Goal: Task Accomplishment & Management: Manage account settings

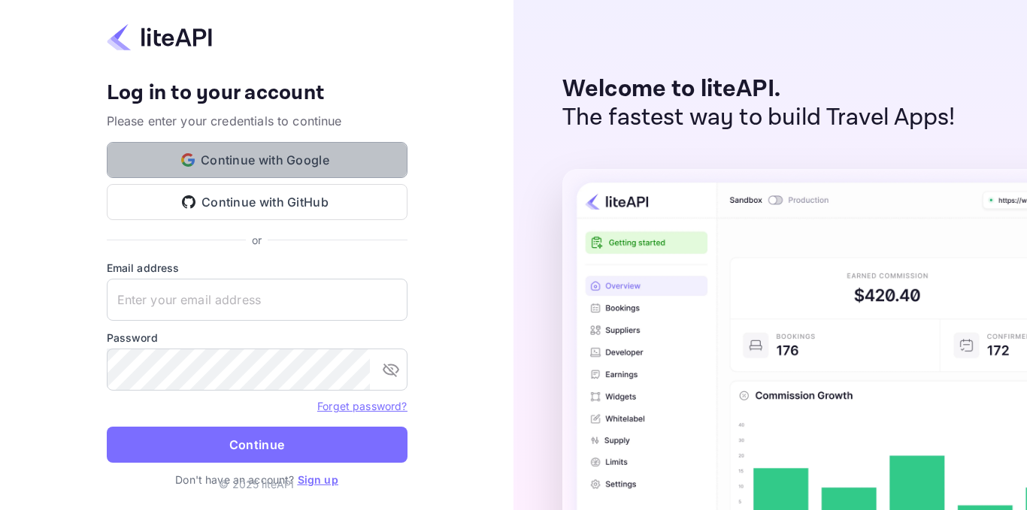
click at [274, 154] on button "Continue with Google" at bounding box center [257, 160] width 301 height 36
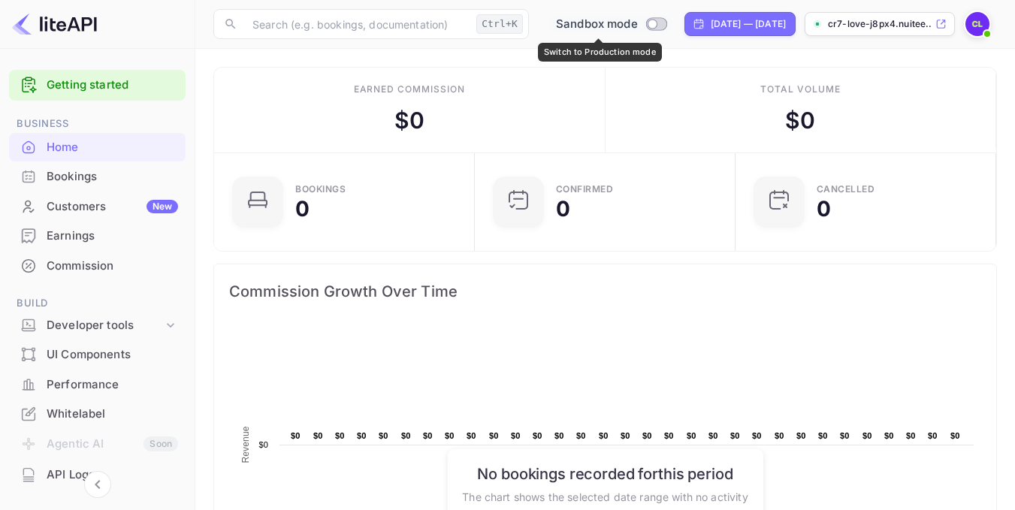
click at [641, 26] on input "Switch to Production mode" at bounding box center [652, 24] width 30 height 10
checkbox input "false"
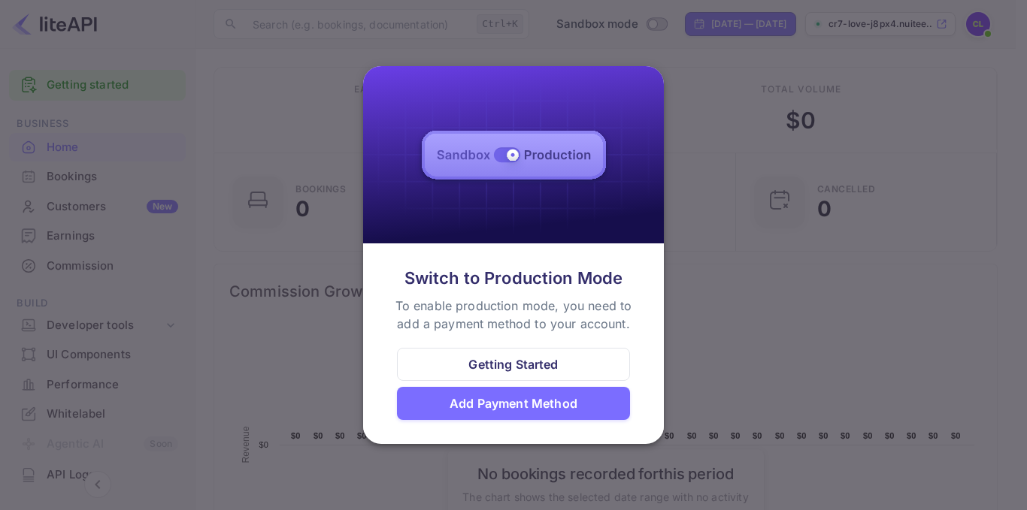
click at [558, 404] on div "Add Payment Method" at bounding box center [513, 404] width 128 height 18
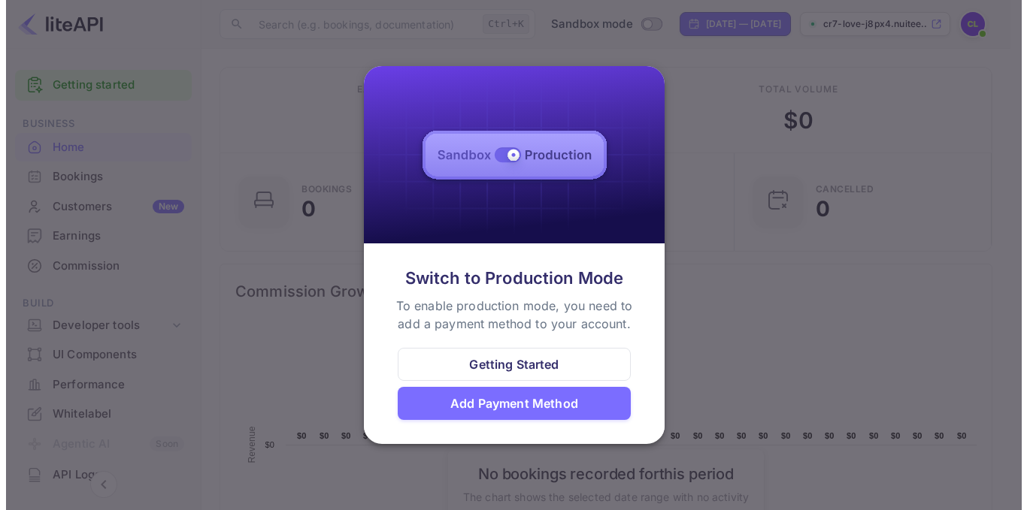
scroll to position [12, 12]
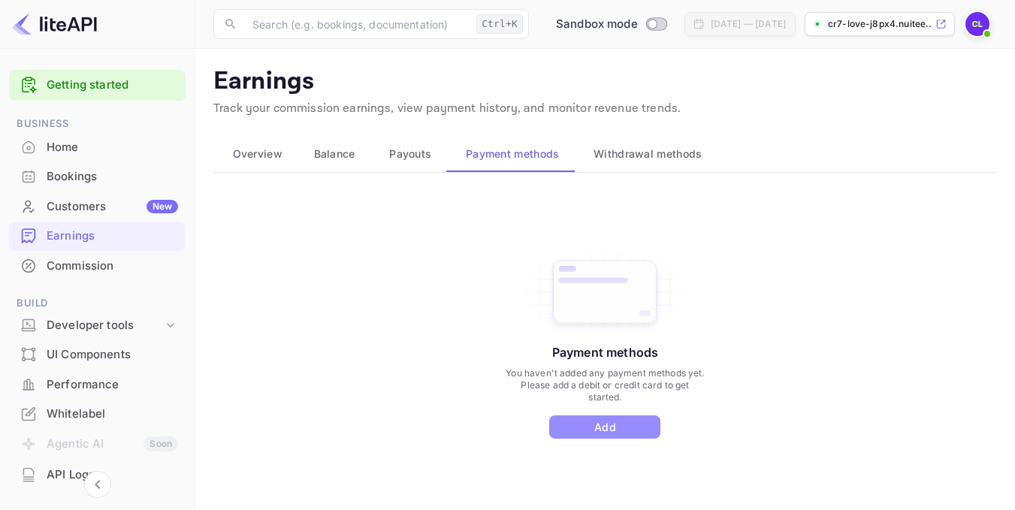
click at [620, 424] on button "Add" at bounding box center [604, 427] width 111 height 23
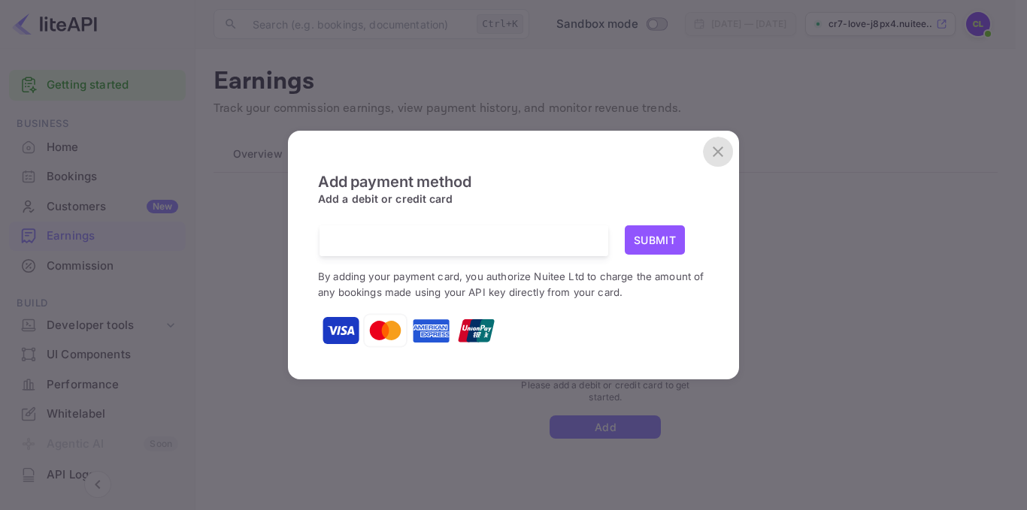
click at [715, 155] on icon "close" at bounding box center [717, 152] width 11 height 11
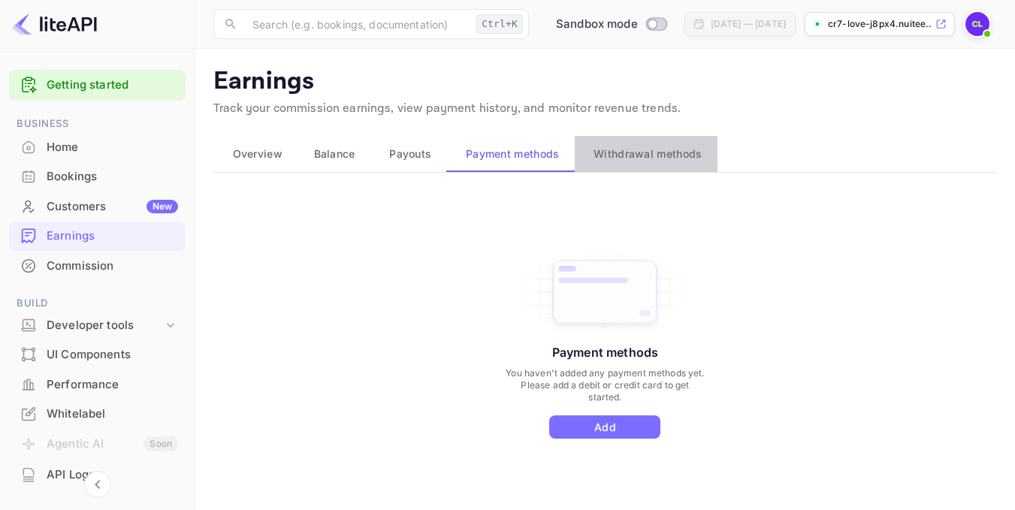
click at [686, 160] on span "Withdrawal methods" at bounding box center [648, 154] width 108 height 18
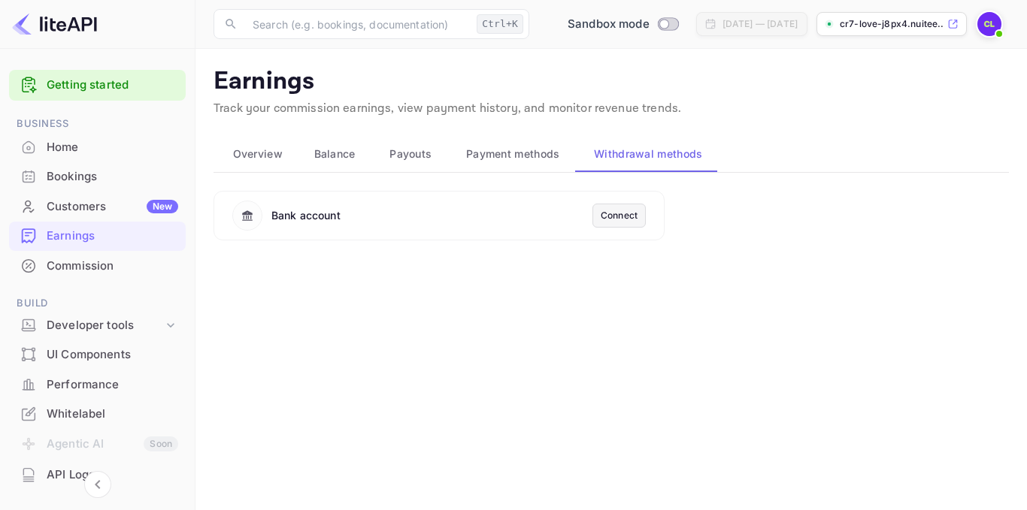
click at [631, 216] on div "Connect" at bounding box center [619, 216] width 37 height 14
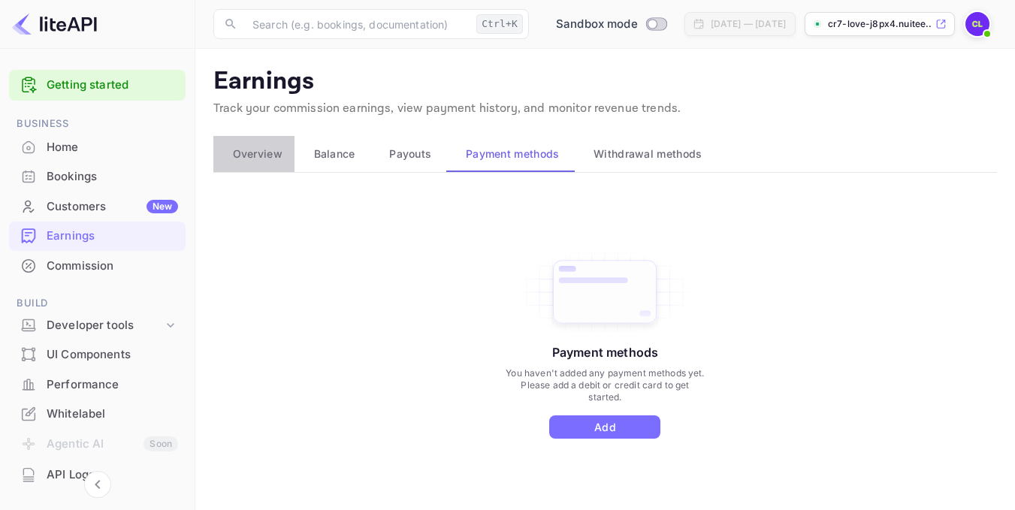
click at [256, 149] on span "Overview" at bounding box center [258, 154] width 50 height 18
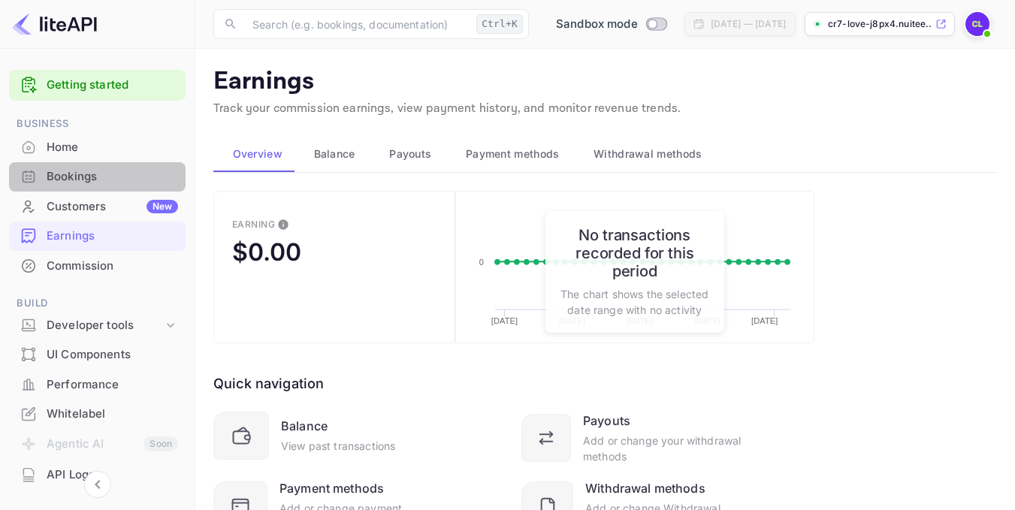
click at [139, 176] on div "Bookings" at bounding box center [113, 176] width 132 height 17
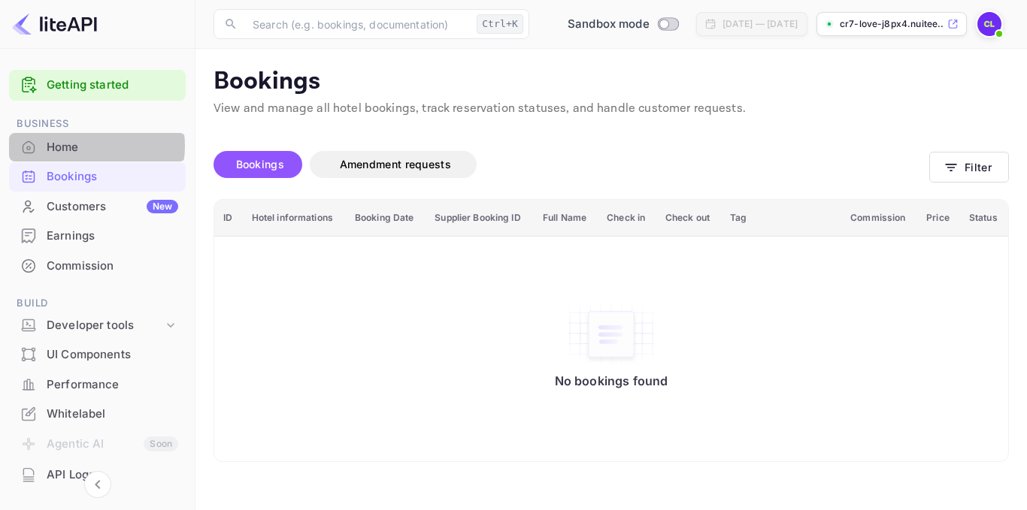
click at [94, 146] on div "Home" at bounding box center [113, 147] width 132 height 17
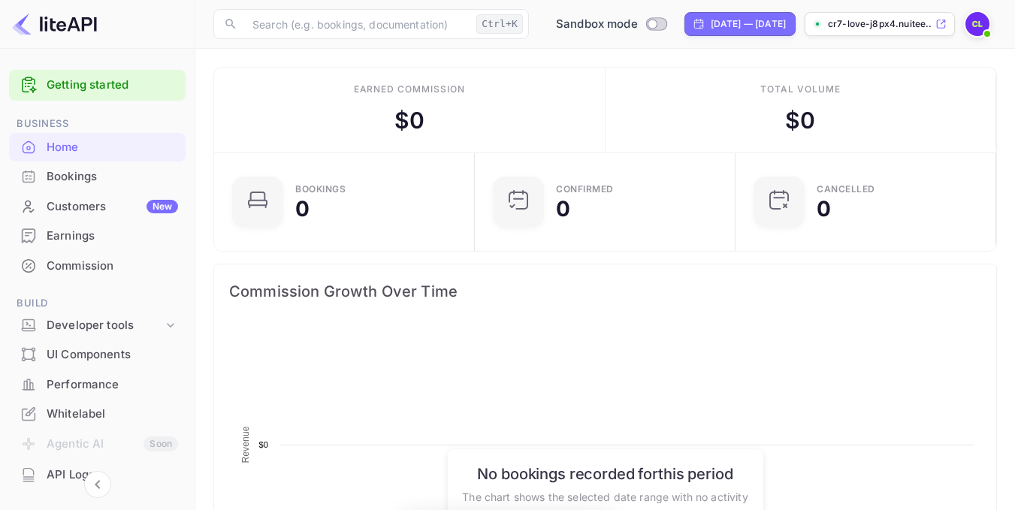
scroll to position [233, 241]
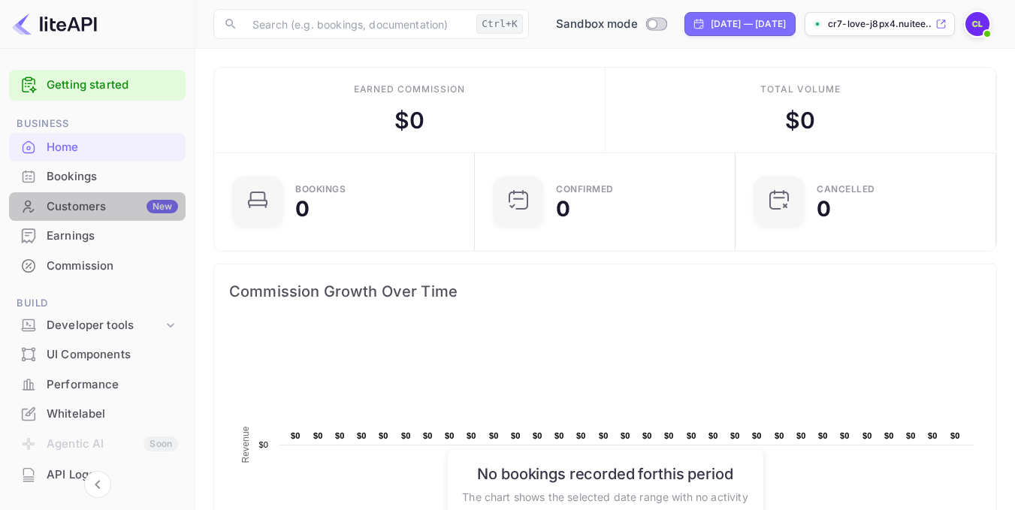
click at [105, 207] on div "Customers New" at bounding box center [113, 206] width 132 height 17
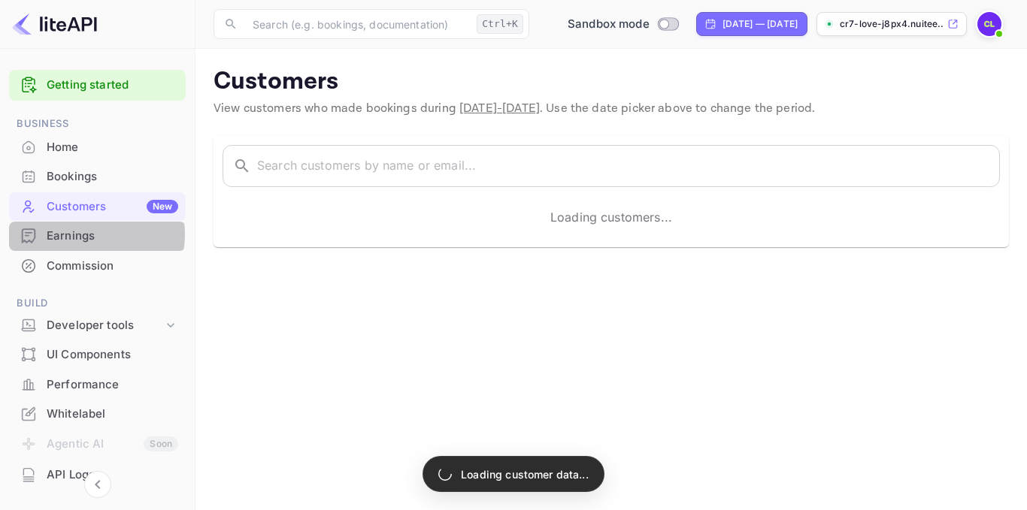
click at [95, 234] on div "Earnings" at bounding box center [113, 236] width 132 height 17
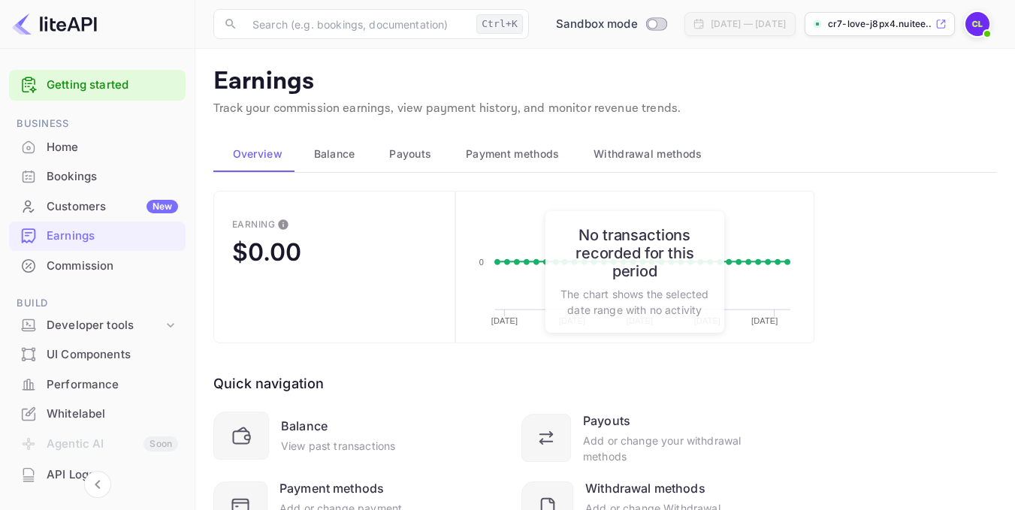
scroll to position [77, 0]
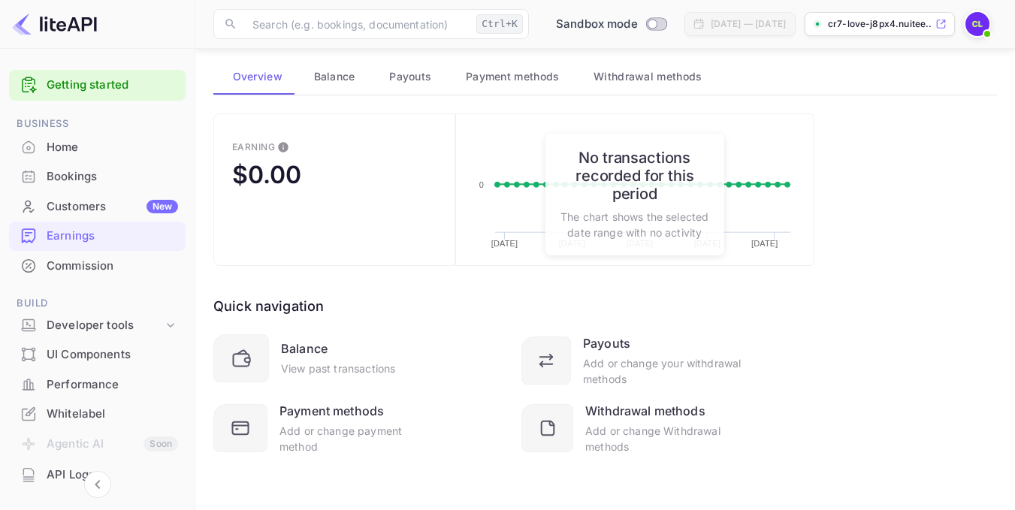
click at [101, 265] on div "Commission" at bounding box center [113, 266] width 132 height 17
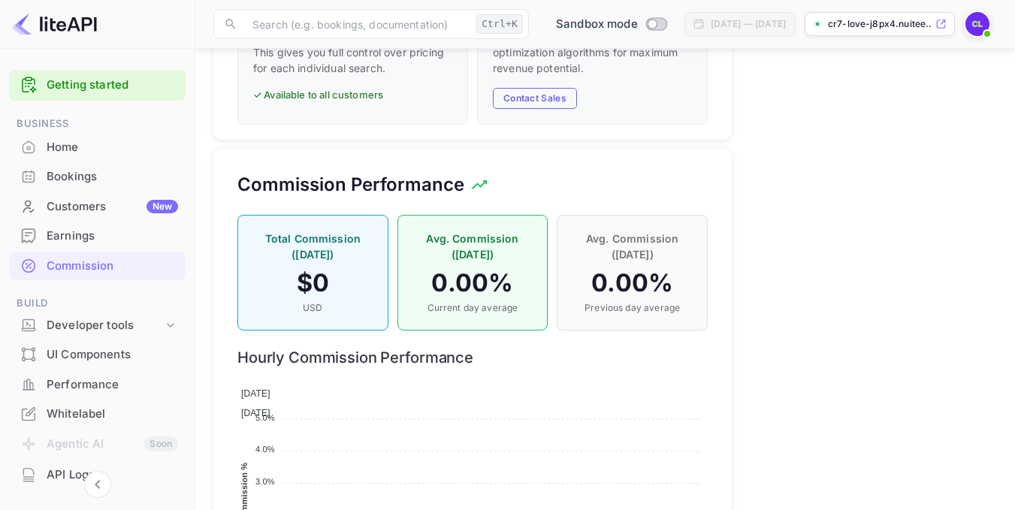
scroll to position [1154, 0]
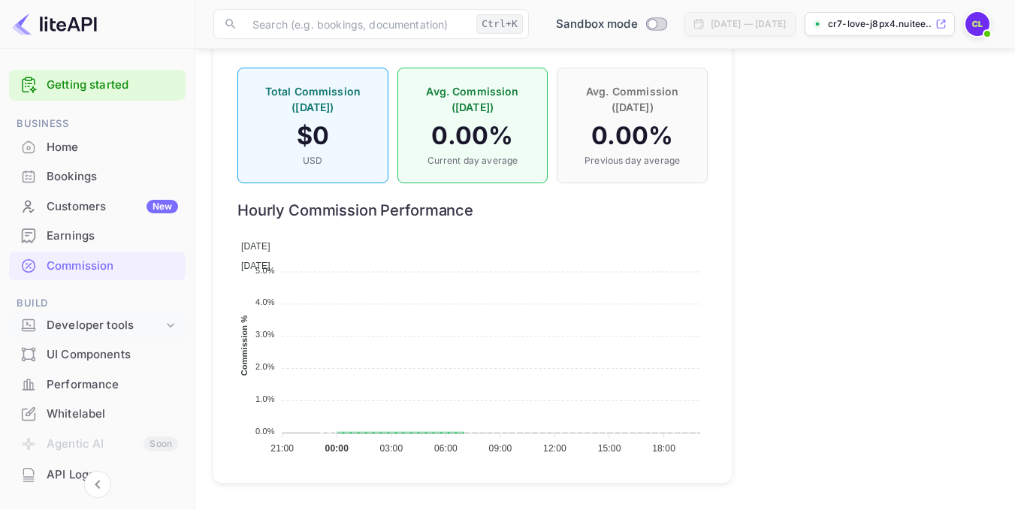
click at [164, 320] on icon at bounding box center [170, 325] width 15 height 15
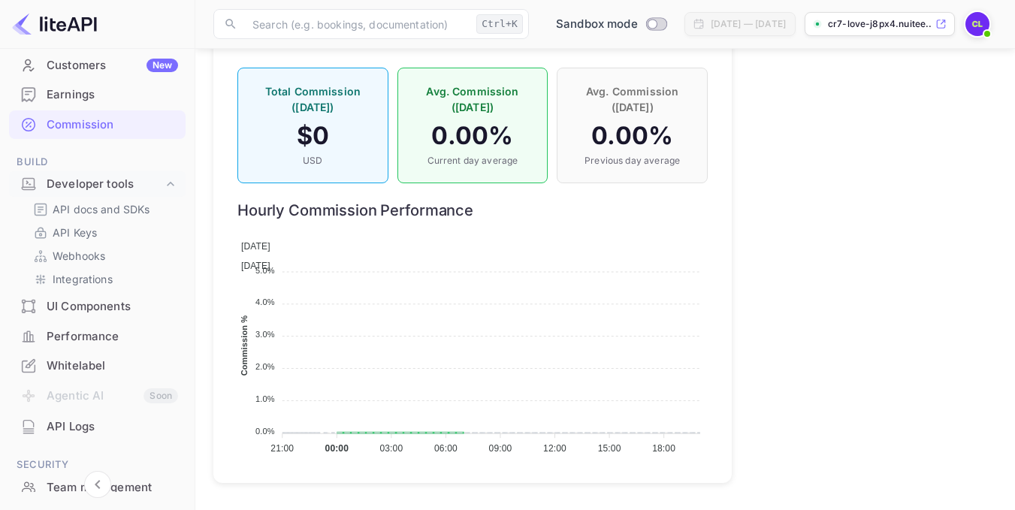
scroll to position [144, 0]
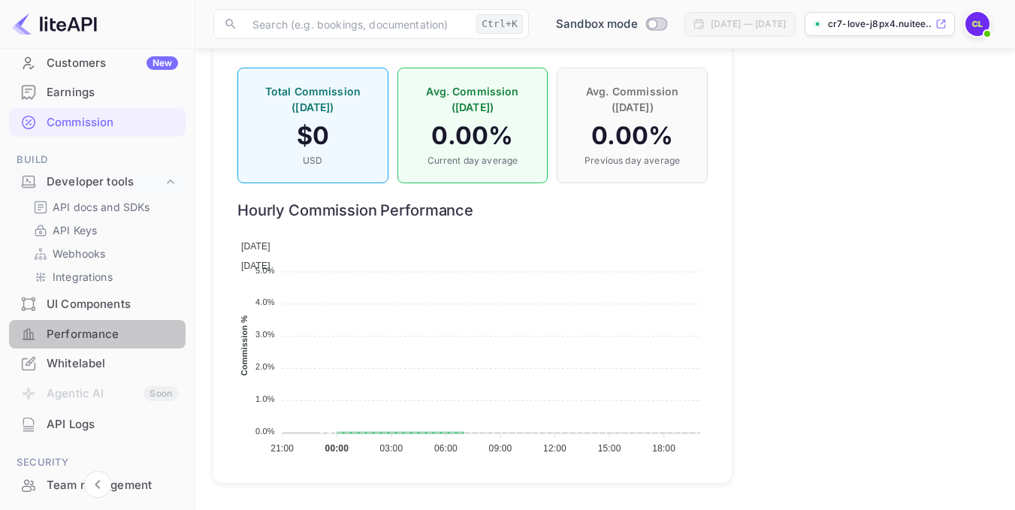
click at [113, 337] on div "Performance" at bounding box center [113, 334] width 132 height 17
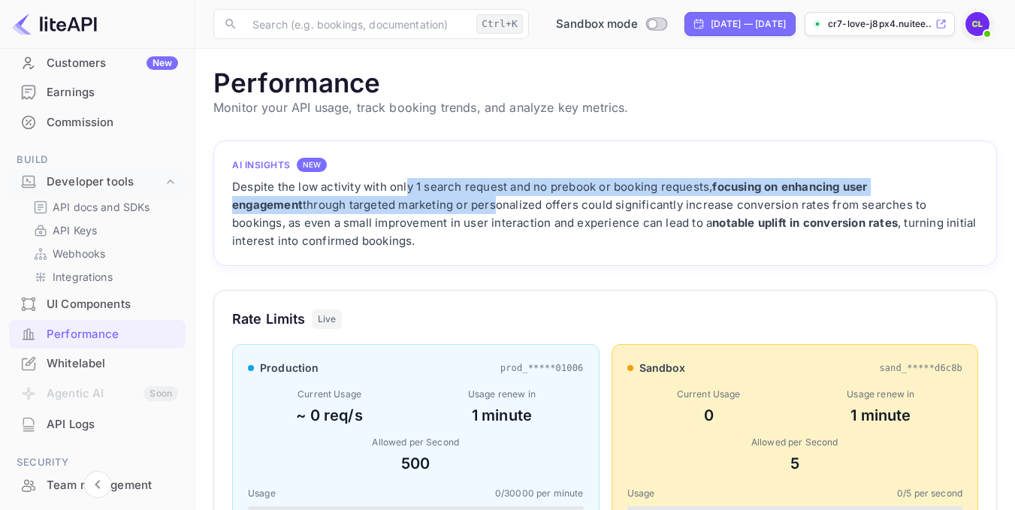
click at [416, 199] on div "Despite the low activity with only 1 search request and no prebook or booking r…" at bounding box center [605, 214] width 746 height 72
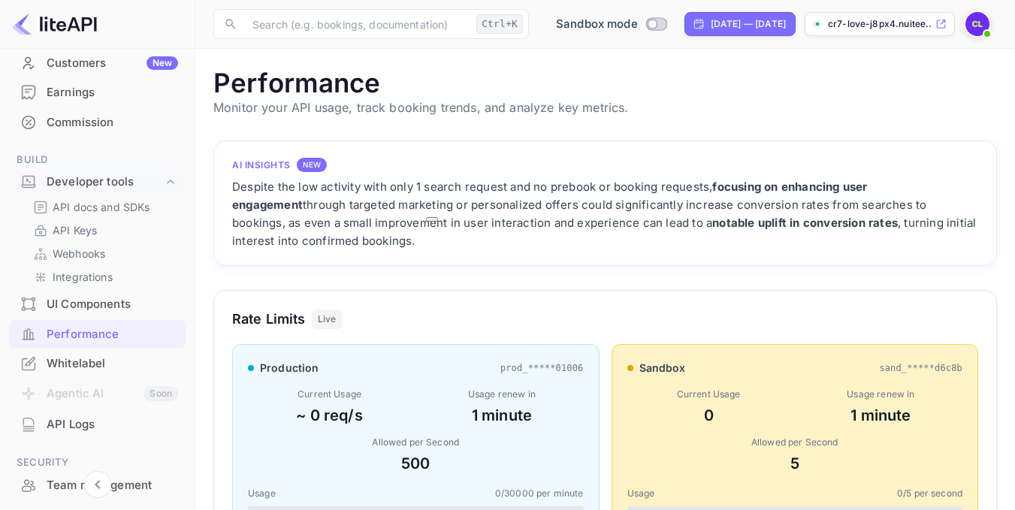
click at [696, 237] on div "Despite the low activity with only 1 search request and no prebook or booking r…" at bounding box center [605, 214] width 746 height 72
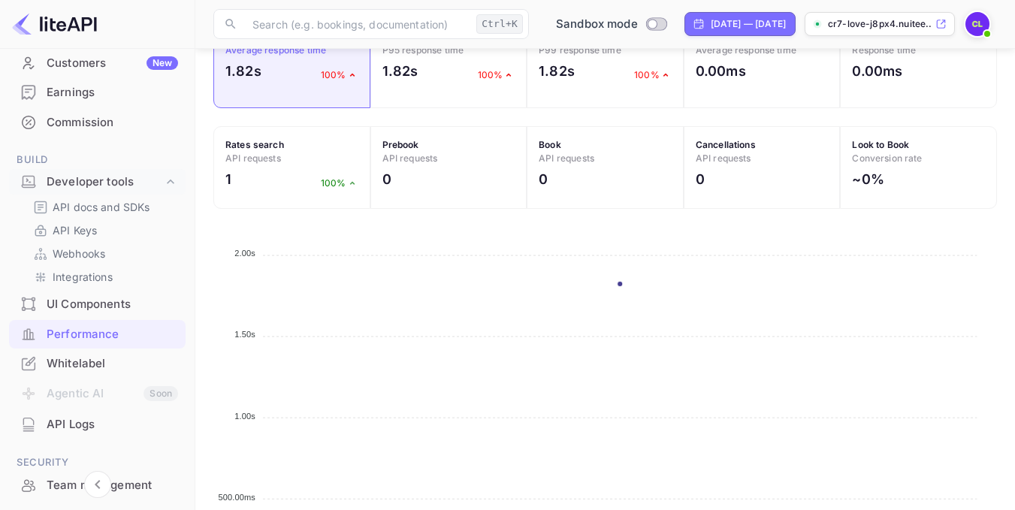
scroll to position [679, 0]
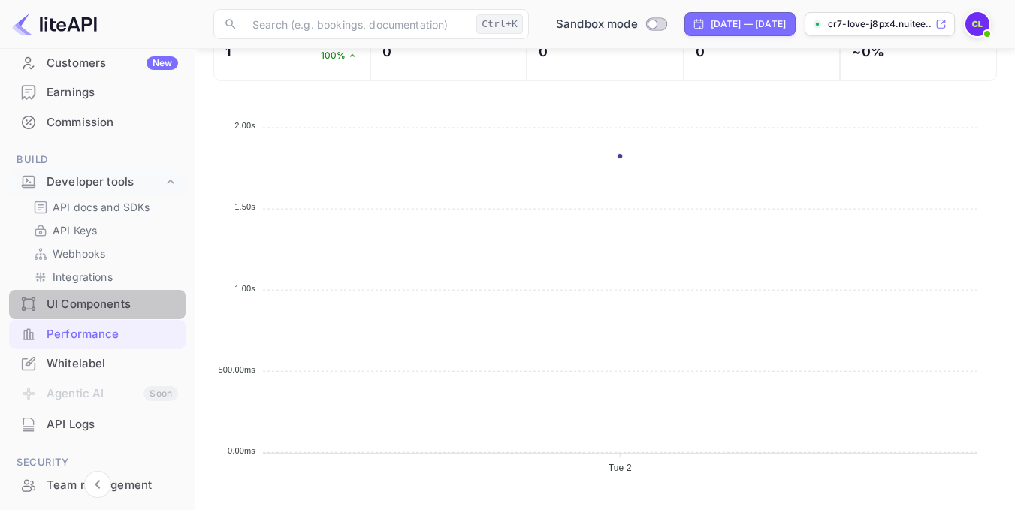
click at [106, 303] on div "UI Components" at bounding box center [113, 304] width 132 height 17
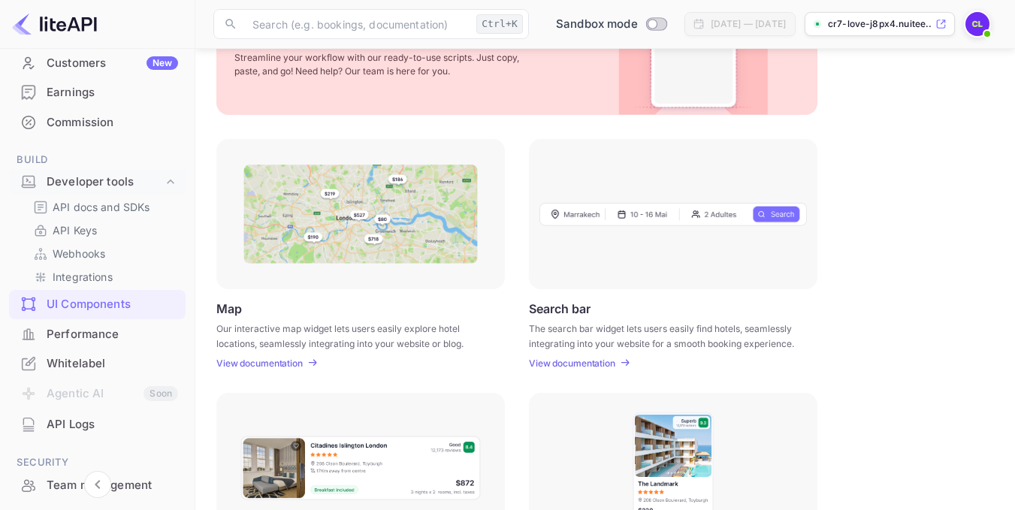
scroll to position [125, 0]
click at [90, 353] on div "Whitelabel" at bounding box center [97, 363] width 177 height 29
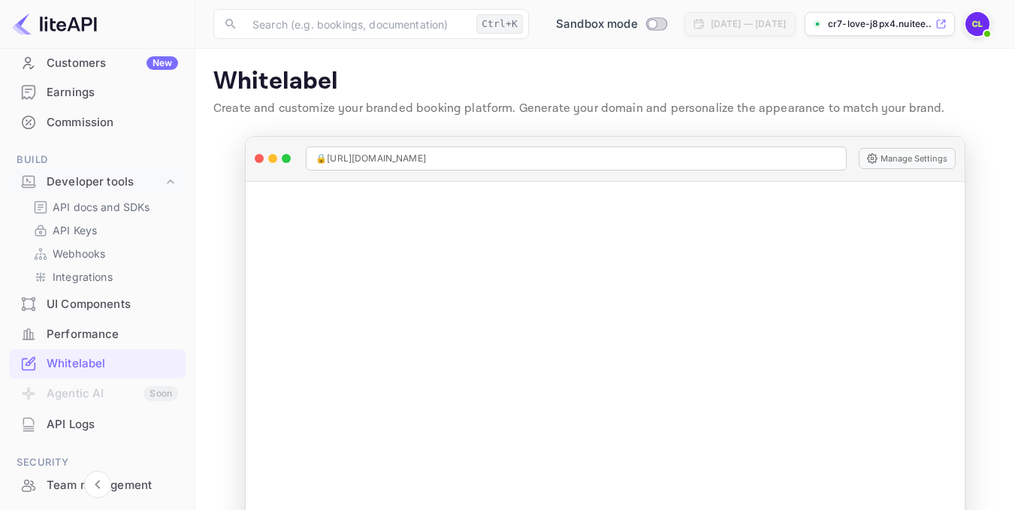
scroll to position [52, 0]
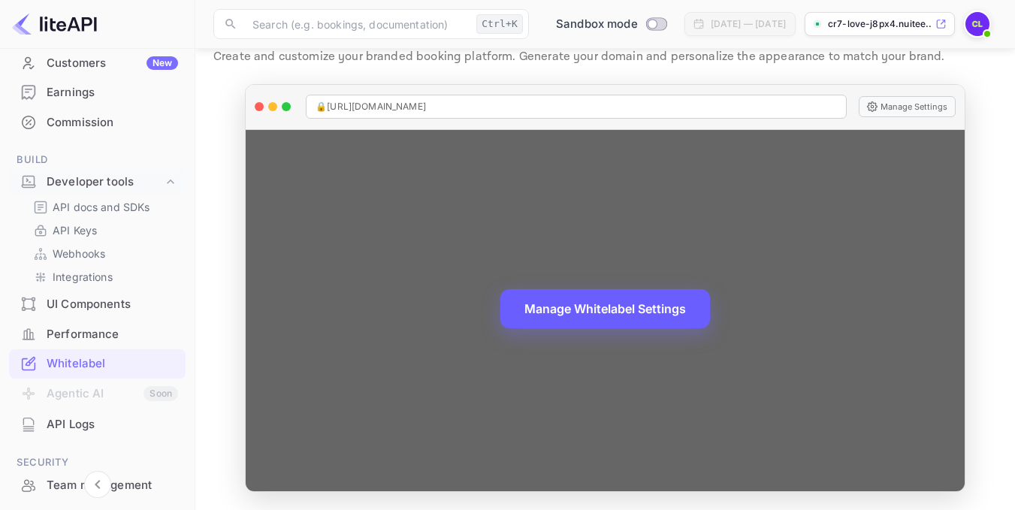
click at [603, 320] on button "Manage Whitelabel Settings" at bounding box center [606, 308] width 210 height 39
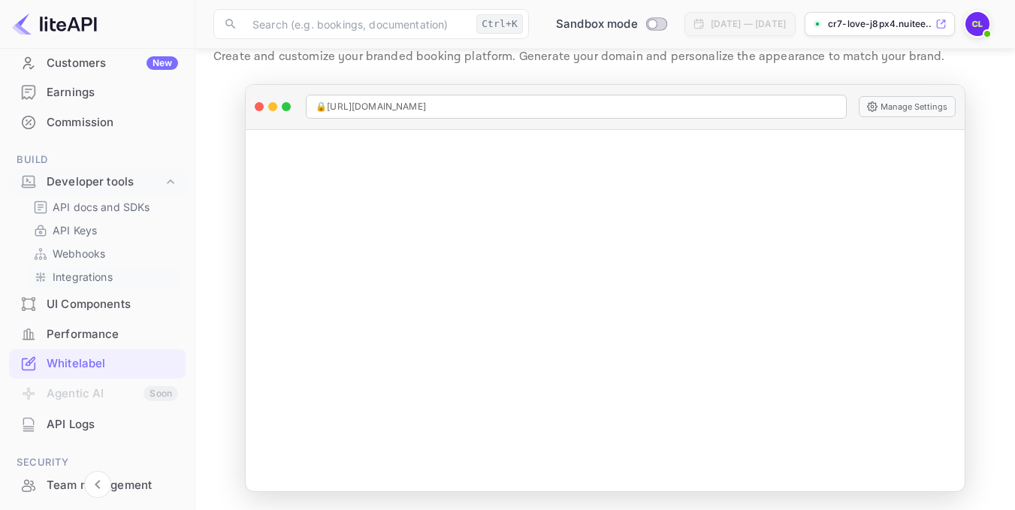
click at [98, 271] on p "Integrations" at bounding box center [83, 277] width 60 height 16
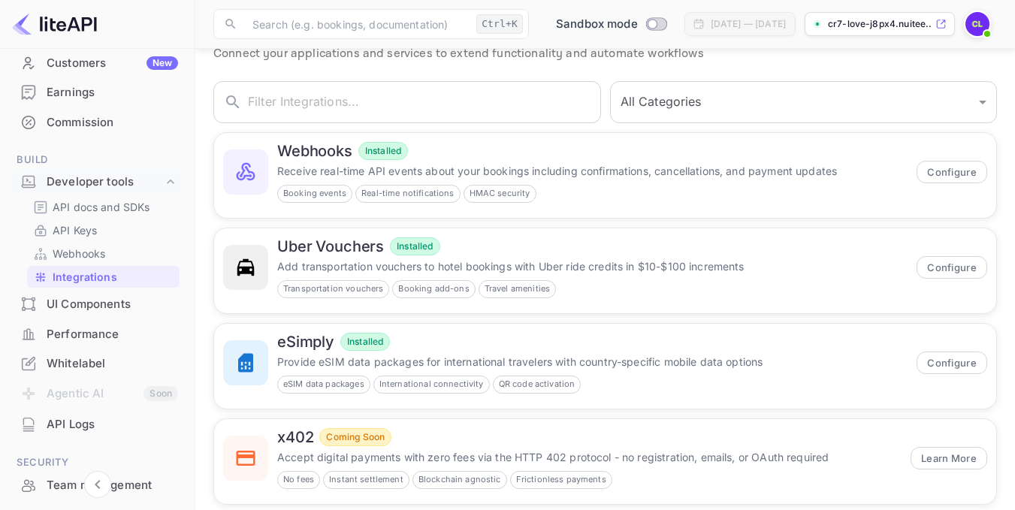
scroll to position [80, 0]
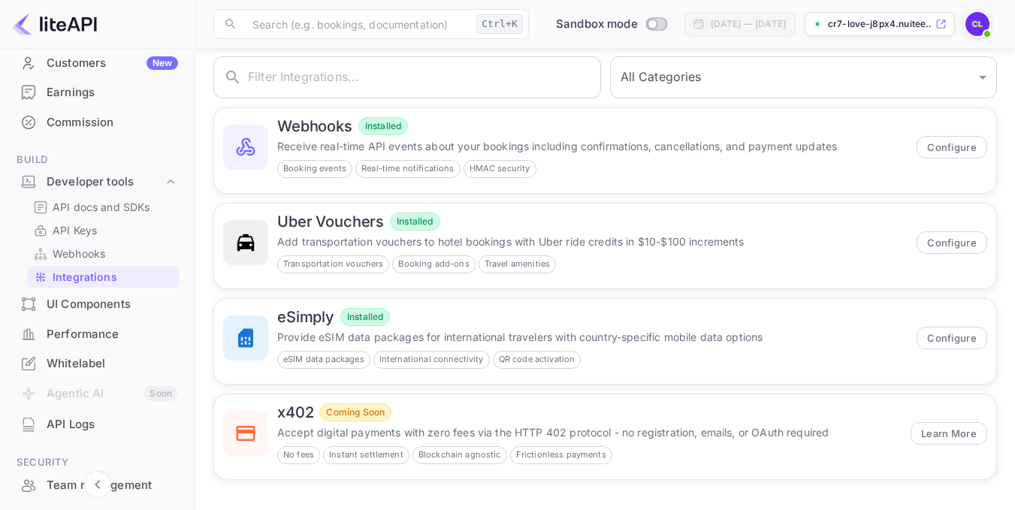
click at [96, 252] on p "Webhooks" at bounding box center [79, 254] width 53 height 16
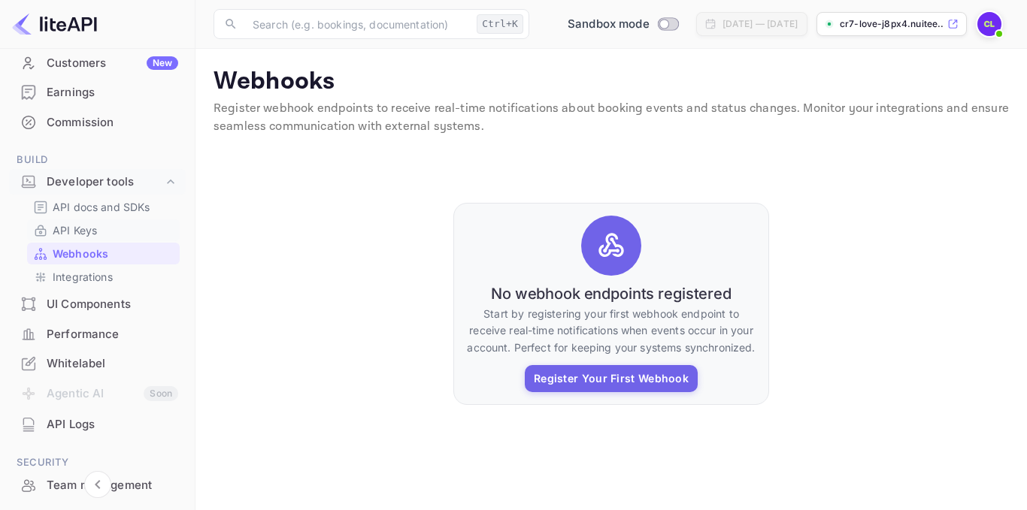
click at [90, 223] on p "API Keys" at bounding box center [75, 230] width 44 height 16
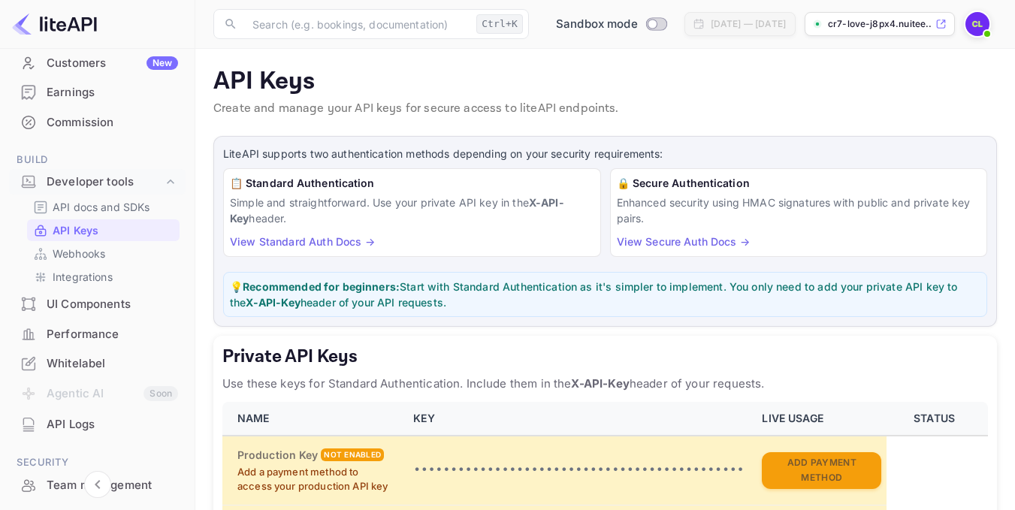
click at [93, 368] on div "Whitelabel" at bounding box center [113, 363] width 132 height 17
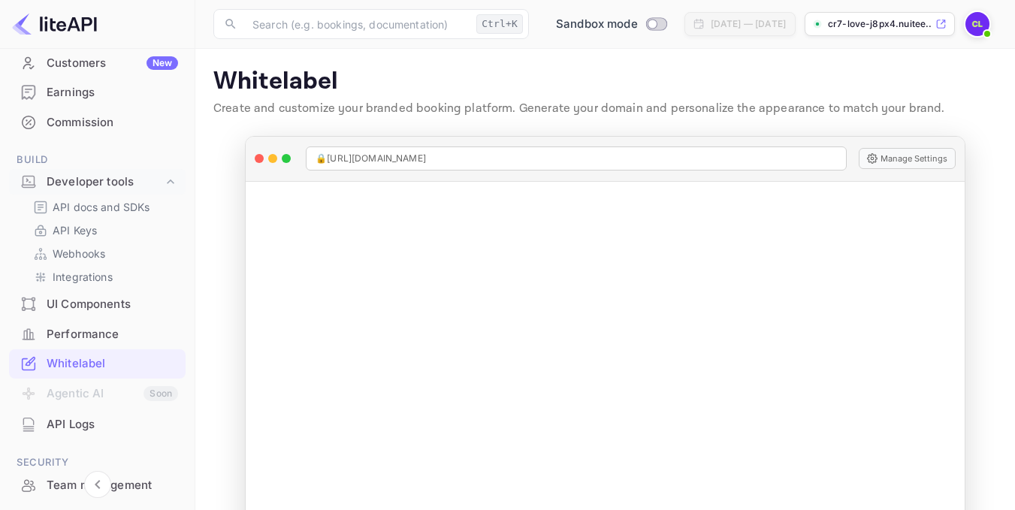
click at [95, 430] on div "API Logs" at bounding box center [113, 424] width 132 height 17
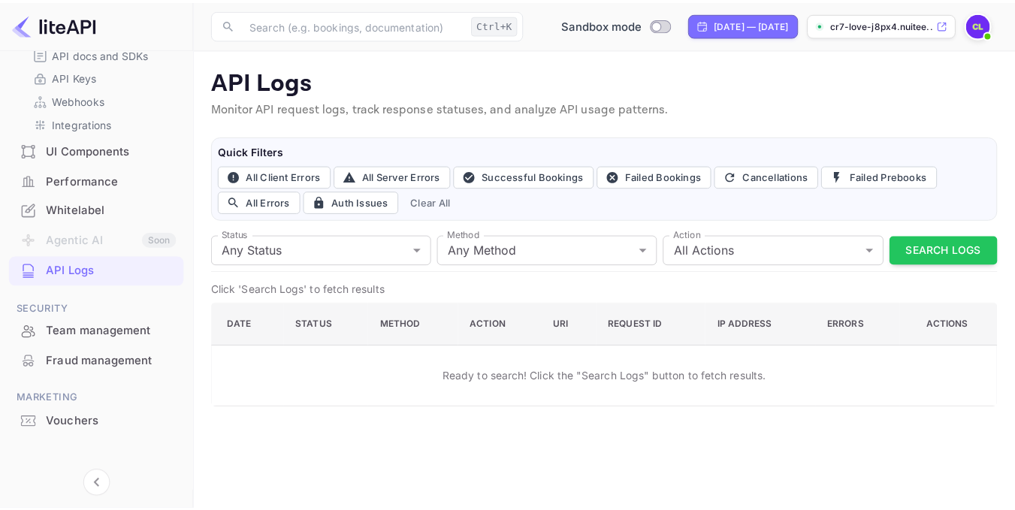
scroll to position [307, 0]
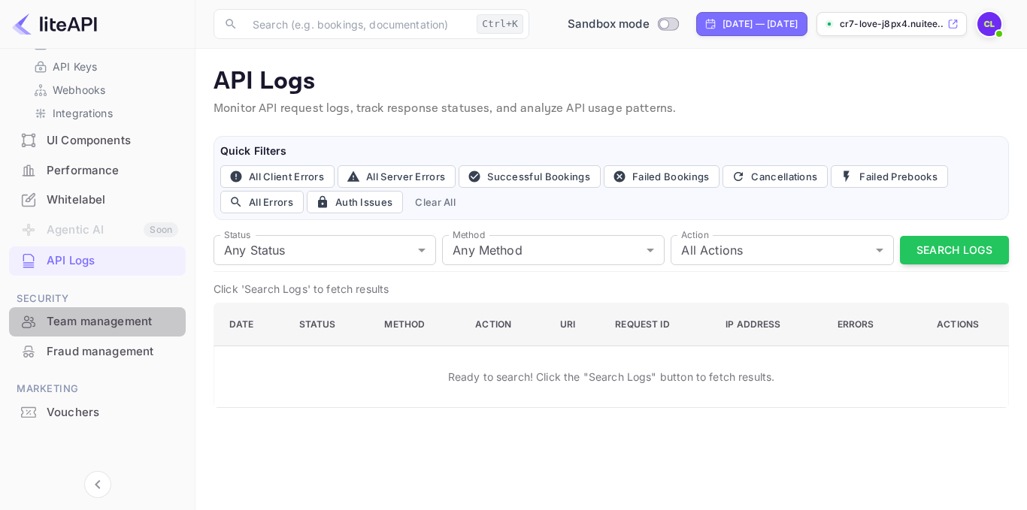
click at [111, 320] on div "Team management" at bounding box center [113, 321] width 132 height 17
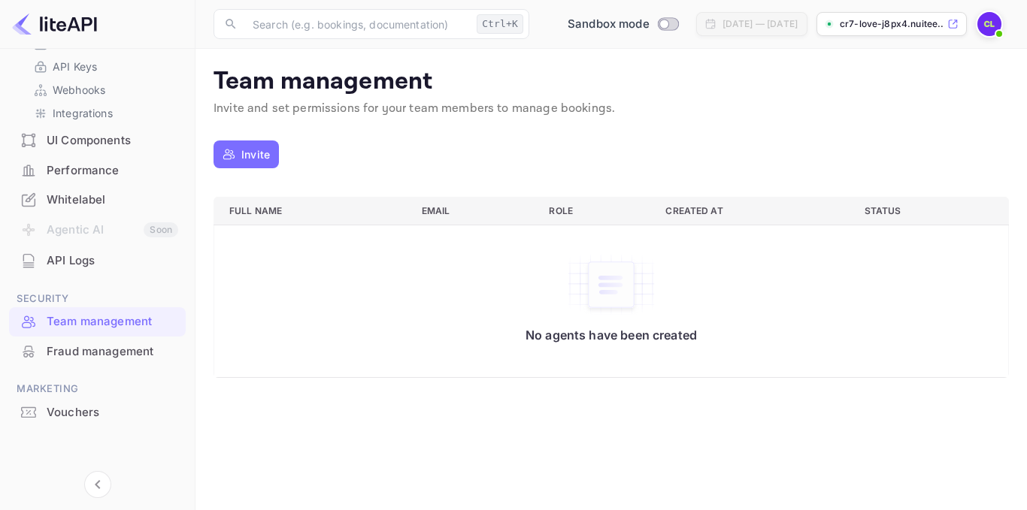
click at [92, 420] on div "Vouchers" at bounding box center [113, 412] width 132 height 17
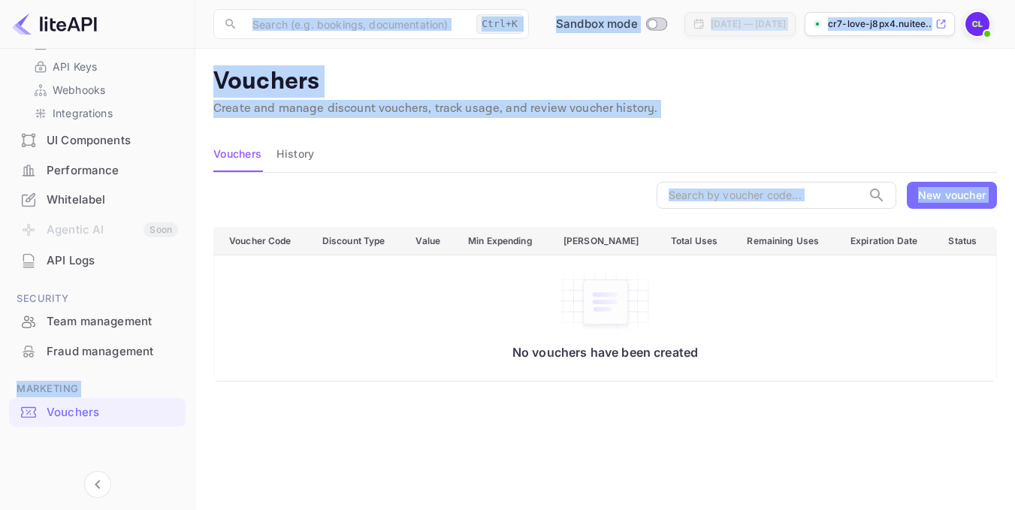
drag, startPoint x: 190, startPoint y: 333, endPoint x: 220, endPoint y: 225, distance: 112.3
click at [220, 225] on div "Getting started Business Home Bookings Customers New Earnings Commission Build …" at bounding box center [507, 347] width 1015 height 694
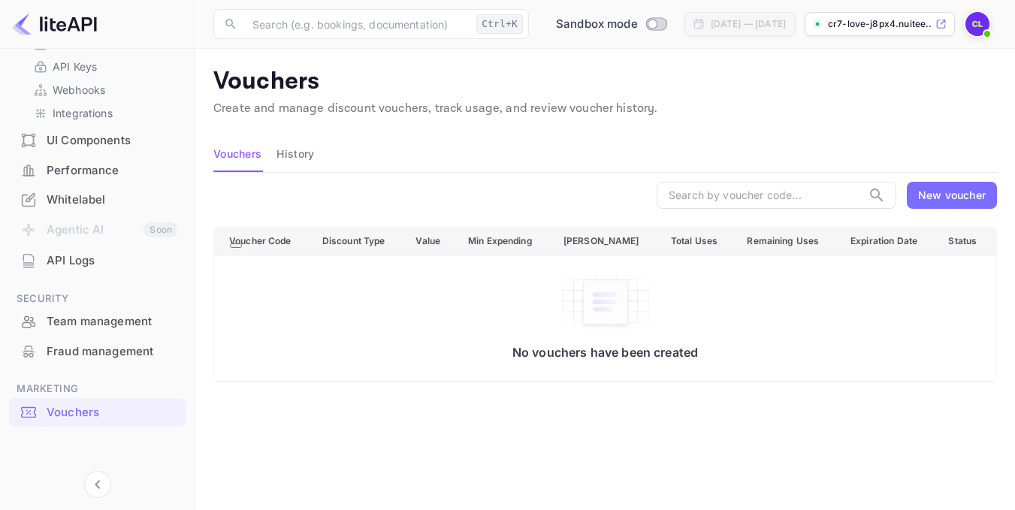
click at [107, 230] on li "Agentic AI Soon" at bounding box center [97, 231] width 177 height 32
drag, startPoint x: 189, startPoint y: 253, endPoint x: 185, endPoint y: 54, distance: 199.2
click at [186, 53] on div "Getting started Business Home Bookings Customers New Earnings Commission Build …" at bounding box center [97, 123] width 195 height 734
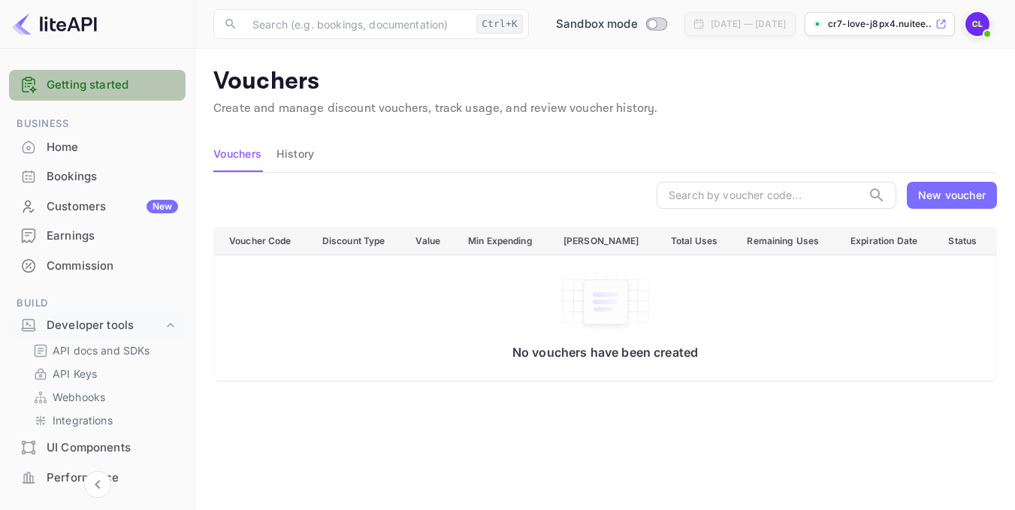
click at [105, 80] on link "Getting started" at bounding box center [113, 85] width 132 height 17
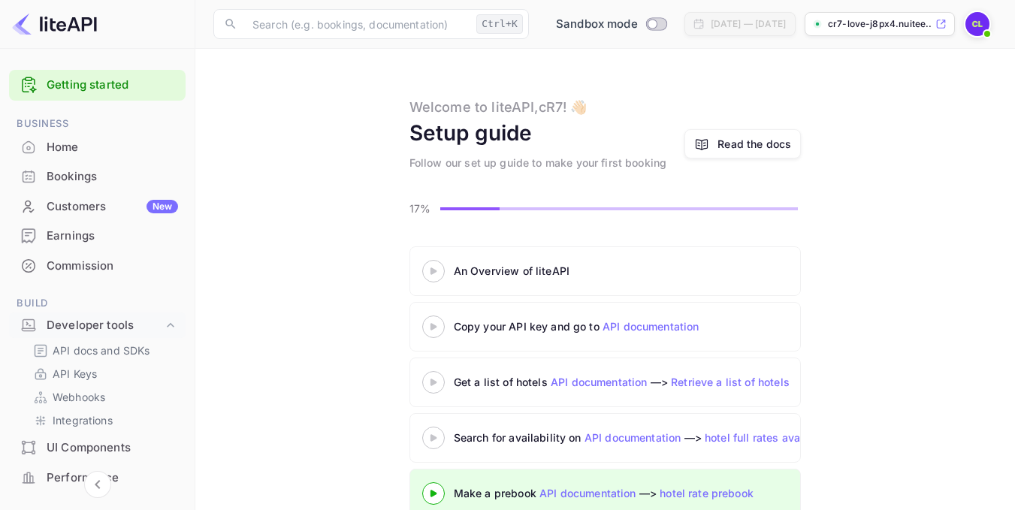
click at [564, 168] on div "Follow our set up guide to make your first booking" at bounding box center [539, 163] width 258 height 16
click at [434, 214] on p "17%" at bounding box center [423, 209] width 26 height 16
click at [490, 138] on div "Setup guide" at bounding box center [471, 133] width 123 height 32
click at [764, 146] on div "Read the docs" at bounding box center [755, 144] width 74 height 16
click at [169, 326] on icon at bounding box center [171, 324] width 8 height 5
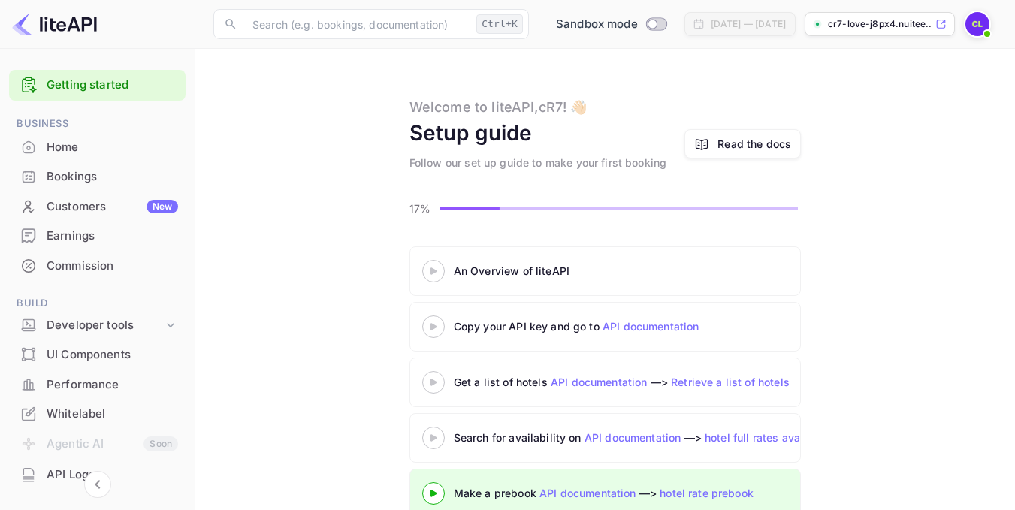
click at [104, 418] on div "Whitelabel" at bounding box center [113, 414] width 132 height 17
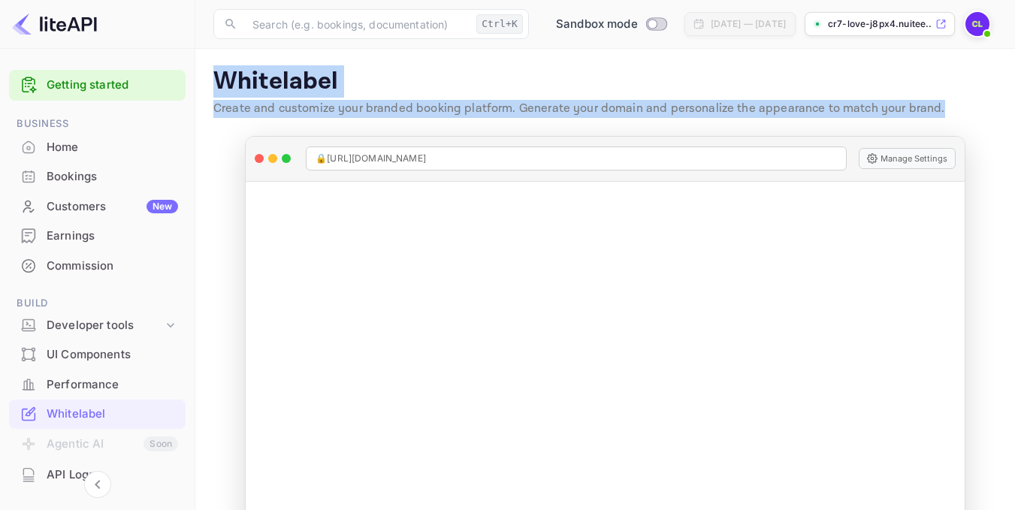
drag, startPoint x: 215, startPoint y: 82, endPoint x: 951, endPoint y: 99, distance: 736.0
click at [951, 99] on div "Whitelabel Create and customize your branded booking platform. Generate your do…" at bounding box center [605, 95] width 784 height 57
copy div "Whitelabel Create and customize your branded booking platform. Generate your do…"
click at [552, 78] on p "Whitelabel" at bounding box center [605, 82] width 784 height 30
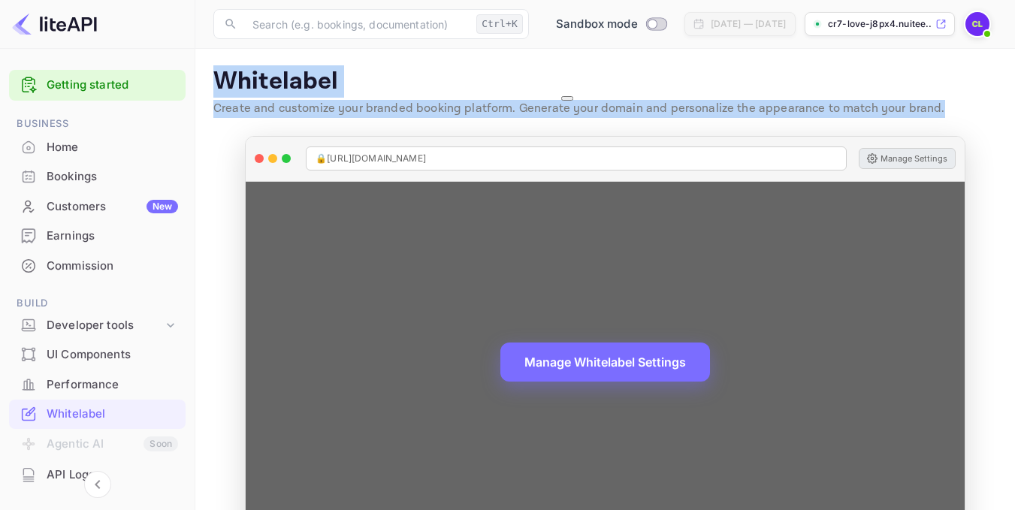
click at [912, 156] on button "Manage Settings" at bounding box center [907, 158] width 97 height 21
